Goal: Communication & Community: Share content

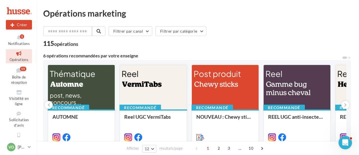
scroll to position [56, 0]
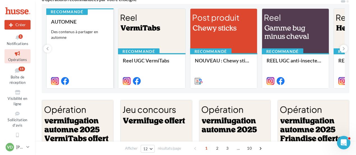
click at [85, 58] on div "AUTOMNE Des contenus à partager en automne" at bounding box center [80, 51] width 58 height 64
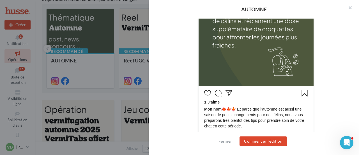
scroll to position [252, 0]
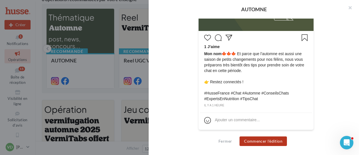
click at [254, 143] on button "Commencer l'édition" at bounding box center [263, 141] width 47 height 10
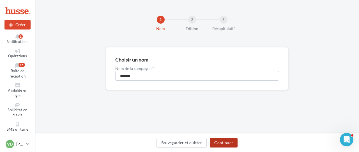
click at [229, 144] on button "Continuer" at bounding box center [224, 143] width 28 height 10
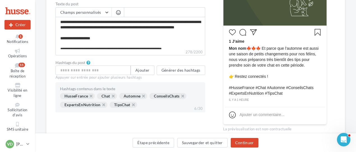
scroll to position [168, 0]
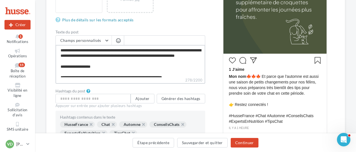
click at [107, 73] on textarea "**********" at bounding box center [131, 61] width 150 height 32
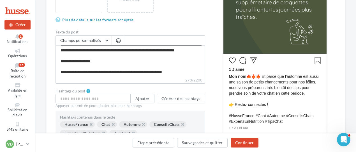
drag, startPoint x: 81, startPoint y: 72, endPoint x: 57, endPoint y: 64, distance: 24.8
click at [57, 64] on textarea "**********" at bounding box center [131, 61] width 150 height 32
type textarea "**********"
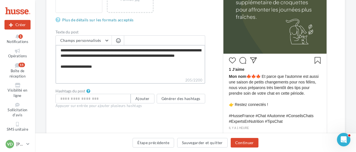
scroll to position [2, 0]
type textarea "**********"
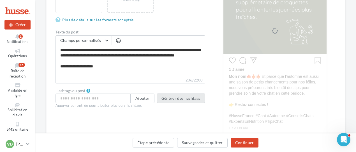
click at [170, 98] on button "Générer des hashtags" at bounding box center [181, 98] width 49 height 10
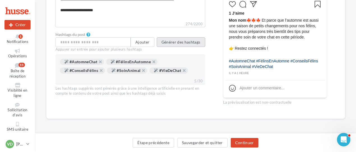
scroll to position [196, 0]
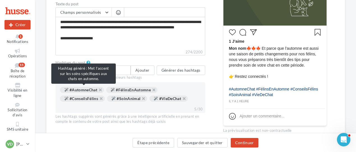
click at [90, 91] on div "#AutomneChat" at bounding box center [82, 90] width 44 height 6
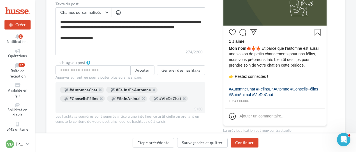
drag, startPoint x: 90, startPoint y: 91, endPoint x: 86, endPoint y: 50, distance: 40.5
click at [86, 50] on div "Type de campagne Post Story Type de média Image Reel Images du post (10 max) Fo…" at bounding box center [131, 4] width 150 height 268
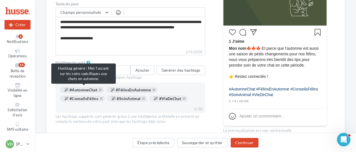
click at [74, 88] on div "#AutomneChat" at bounding box center [82, 90] width 44 height 6
drag, startPoint x: 58, startPoint y: 87, endPoint x: 81, endPoint y: 88, distance: 22.7
click at [81, 88] on div "#AutomneChat #FélinsEnAutomne #ConseilsFélins #SoinAnimal #VieDeChat 5/30" at bounding box center [131, 97] width 150 height 31
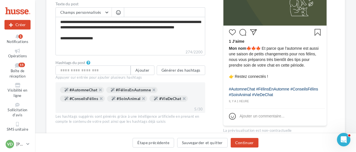
click at [97, 109] on div "#AutomneChat #FélinsEnAutomne #ConseilsFélins #SoinAnimal #VieDeChat 5/30" at bounding box center [131, 97] width 150 height 31
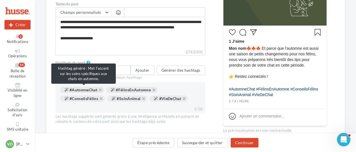
click at [85, 89] on div "#AutomneChat" at bounding box center [82, 90] width 44 height 6
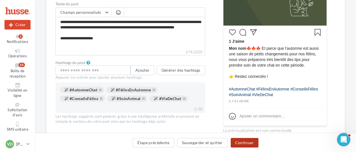
click at [240, 145] on button "Continuer" at bounding box center [245, 143] width 28 height 10
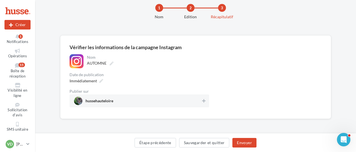
scroll to position [12, 0]
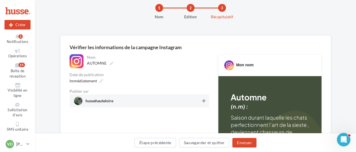
click at [204, 102] on icon at bounding box center [203, 101] width 3 height 4
click at [102, 80] on icon at bounding box center [101, 81] width 4 height 4
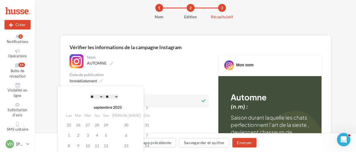
scroll to position [40, 0]
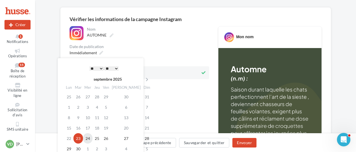
click at [88, 137] on td "24" at bounding box center [88, 138] width 10 height 10
click at [100, 68] on select "* * * * * * * * * * ** ** ** ** ** ** ** ** ** ** ** ** ** **" at bounding box center [97, 68] width 14 height 4
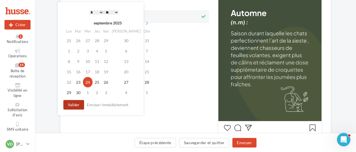
click at [75, 105] on button "Valider" at bounding box center [73, 105] width 21 height 10
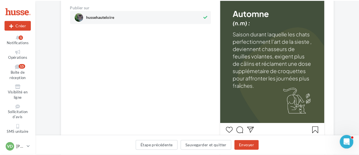
scroll to position [124, 0]
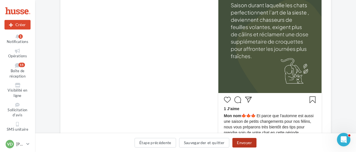
click at [245, 143] on button "Envoyer" at bounding box center [245, 143] width 24 height 10
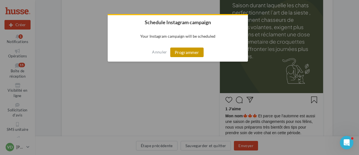
click at [188, 53] on button "Programmer" at bounding box center [186, 52] width 33 height 10
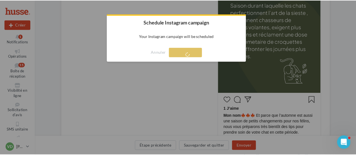
scroll to position [9, 0]
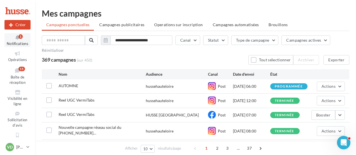
click at [20, 39] on icon at bounding box center [17, 37] width 23 height 6
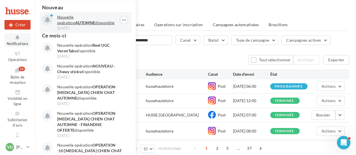
click at [91, 24] on p "Nouvelle opération AUTOMNE disponible" at bounding box center [89, 19] width 65 height 11
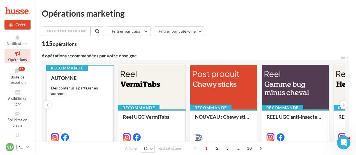
click at [79, 88] on div "Des contenus à partager en automne" at bounding box center [80, 90] width 58 height 11
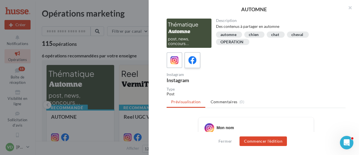
click at [189, 59] on icon at bounding box center [193, 60] width 8 height 8
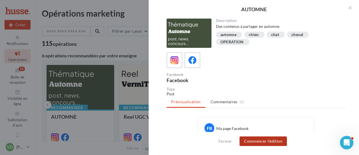
click at [255, 140] on button "Commencer l'édition" at bounding box center [263, 141] width 47 height 10
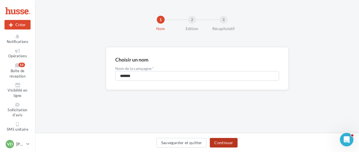
click at [228, 140] on button "Continuer" at bounding box center [224, 143] width 28 height 10
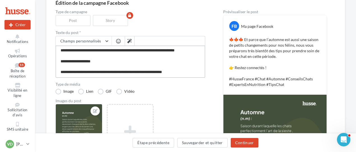
scroll to position [16, 0]
drag, startPoint x: 81, startPoint y: 72, endPoint x: 58, endPoint y: 66, distance: 23.7
click at [58, 66] on textarea "**********" at bounding box center [131, 61] width 150 height 32
type textarea "**********"
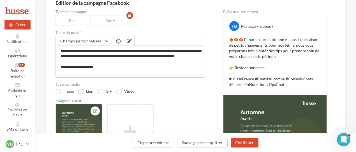
scroll to position [11, 0]
type textarea "**********"
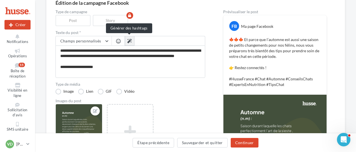
scroll to position [10, 0]
click at [129, 42] on icon at bounding box center [129, 41] width 4 height 4
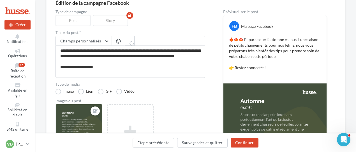
type textarea "**********"
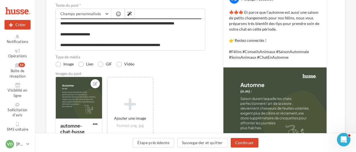
scroll to position [139, 0]
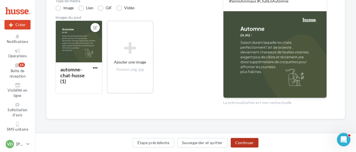
click at [246, 141] on button "Continuer" at bounding box center [245, 143] width 28 height 10
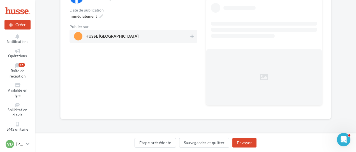
scroll to position [48, 0]
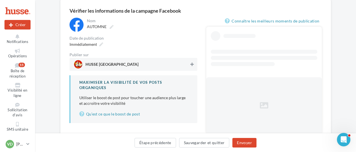
click at [192, 66] on icon at bounding box center [192, 64] width 3 height 4
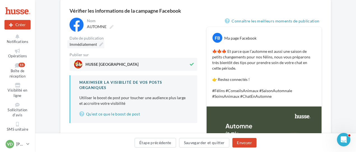
click at [100, 43] on icon at bounding box center [101, 44] width 4 height 4
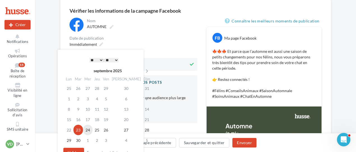
click at [91, 130] on td "24" at bounding box center [88, 130] width 10 height 10
click at [100, 60] on select "* * * * * * * * * * ** ** ** ** ** ** ** ** ** ** ** ** ** **" at bounding box center [97, 60] width 14 height 4
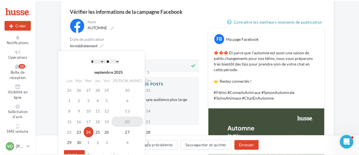
scroll to position [104, 0]
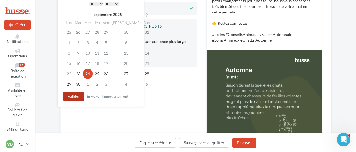
click at [76, 93] on button "Valider" at bounding box center [73, 96] width 21 height 10
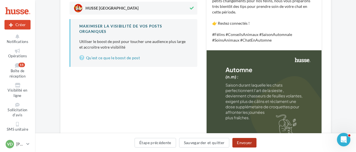
click at [247, 140] on button "Envoyer" at bounding box center [245, 143] width 24 height 10
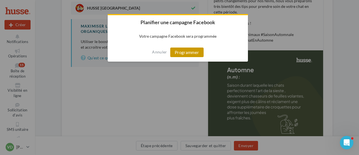
click at [187, 53] on button "Programmer" at bounding box center [186, 52] width 33 height 10
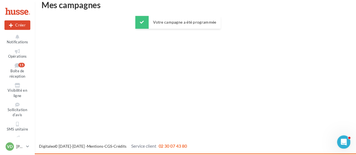
scroll to position [9, 0]
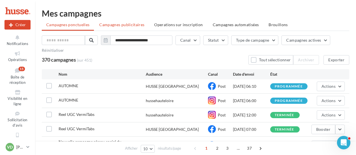
click at [110, 24] on span "Campagnes publicitaires" at bounding box center [121, 24] width 45 height 5
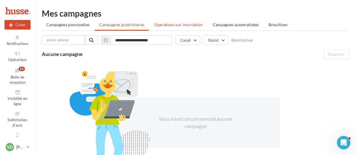
click at [165, 25] on span "Operations sur inscription" at bounding box center [178, 24] width 49 height 5
